Goal: Find specific page/section: Find specific page/section

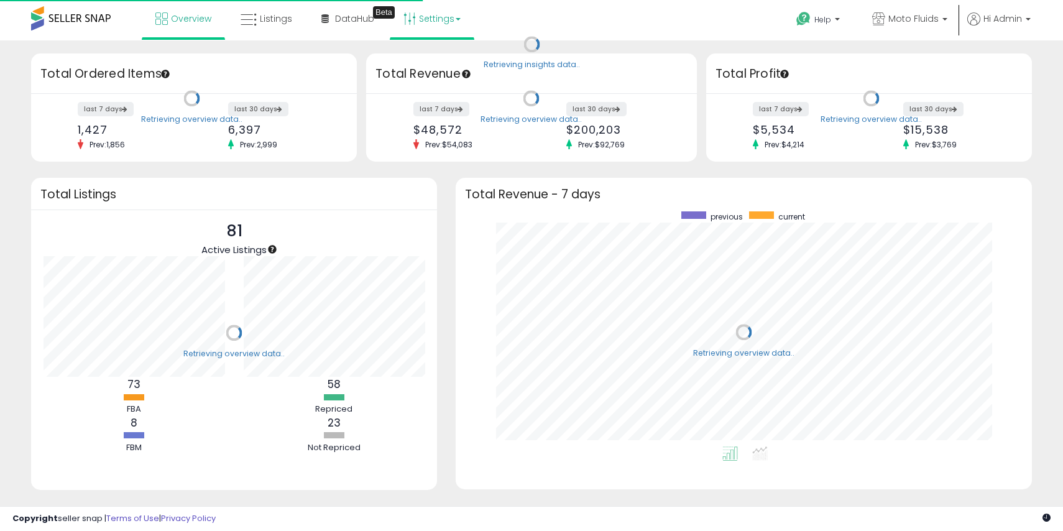
scroll to position [235, 552]
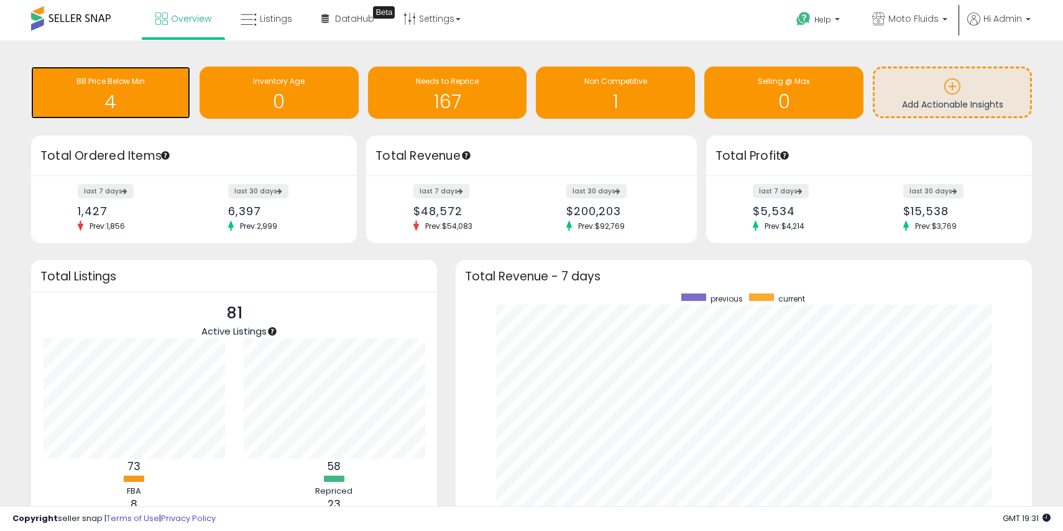
click at [136, 98] on h1 "4" at bounding box center [110, 101] width 147 height 21
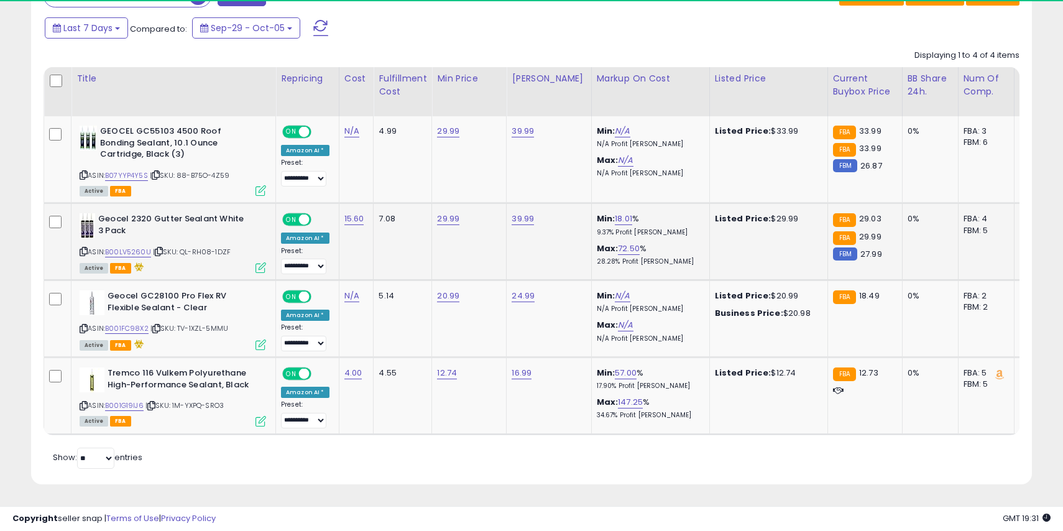
scroll to position [255, 580]
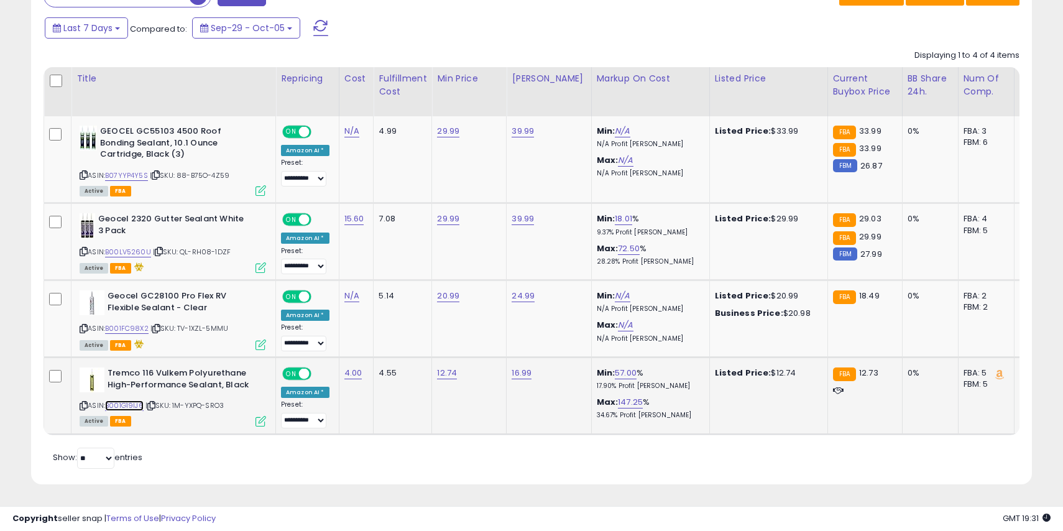
click at [121, 402] on link "B001G19IJ6" at bounding box center [124, 405] width 39 height 11
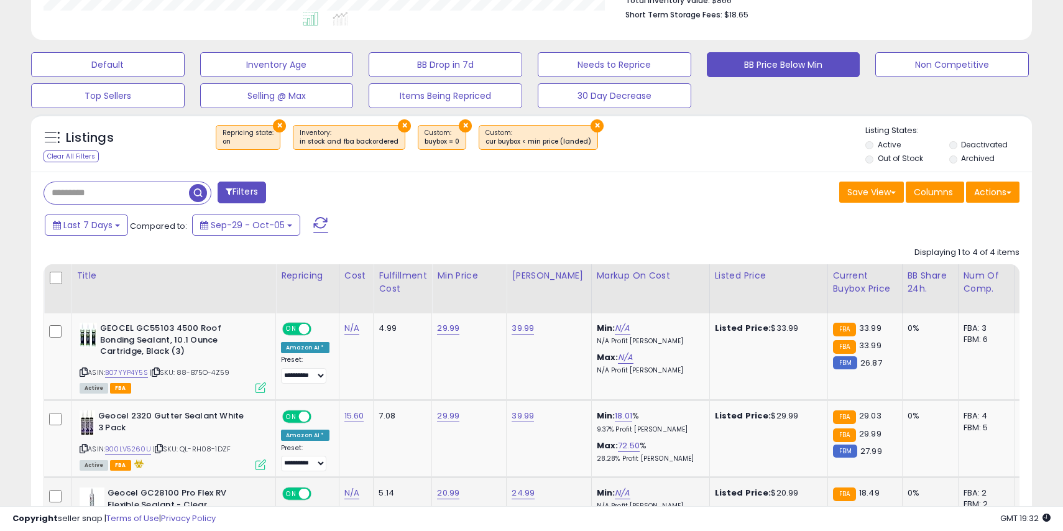
scroll to position [0, 0]
